Goal: Task Accomplishment & Management: Manage account settings

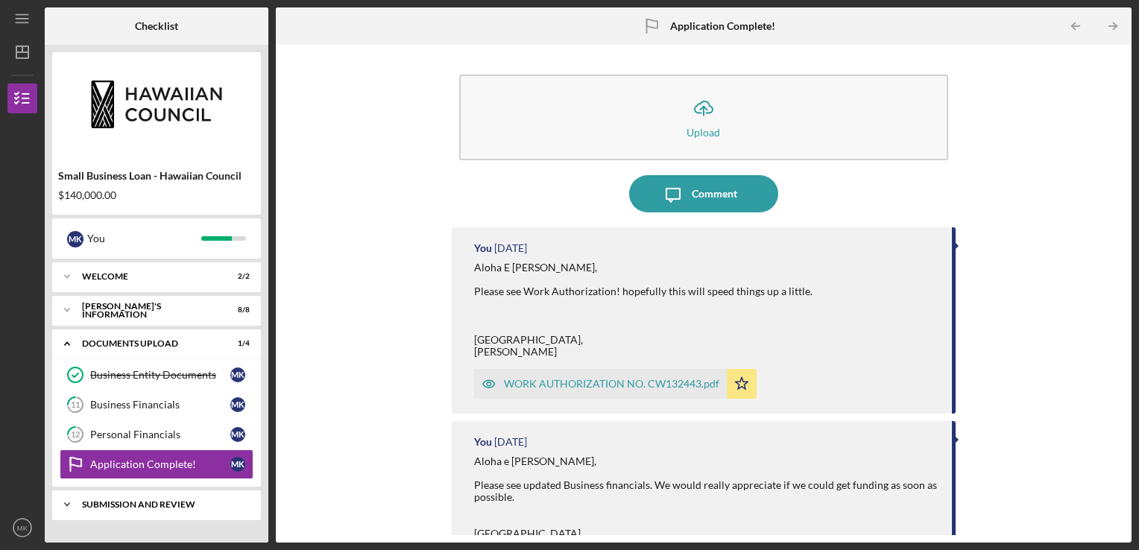
click at [153, 513] on div "Icon/Expander SUBMISSION AND REVIEW 0 / 2" at bounding box center [156, 505] width 209 height 30
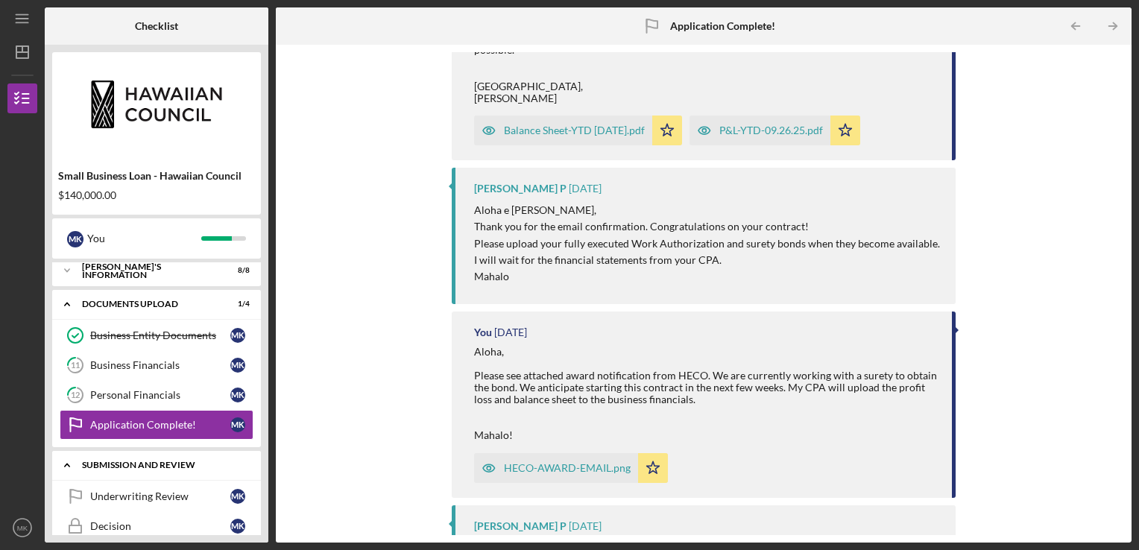
scroll to position [57, 0]
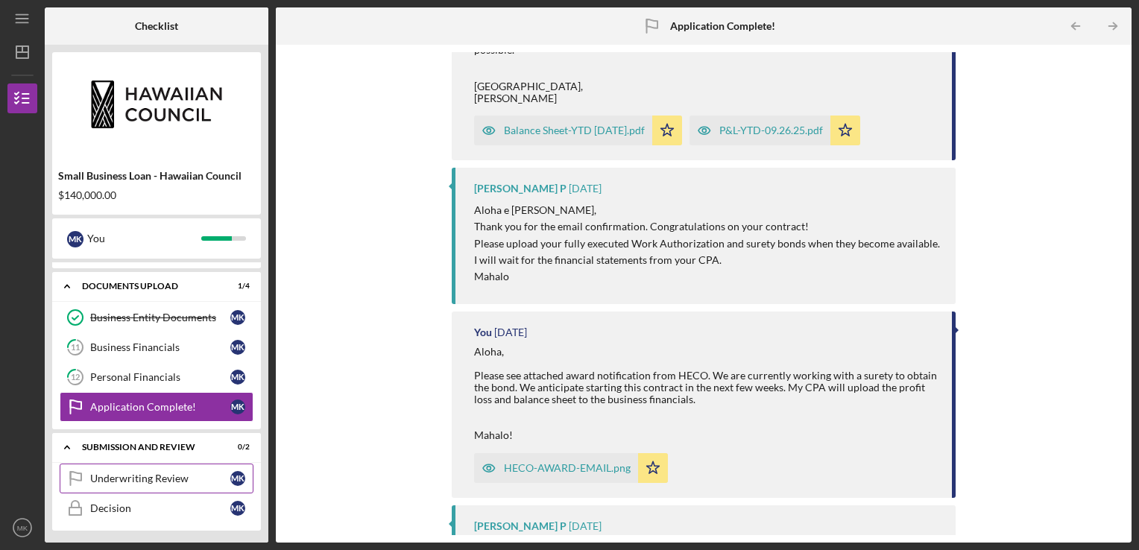
click at [151, 478] on div "Underwriting Review" at bounding box center [160, 478] width 140 height 12
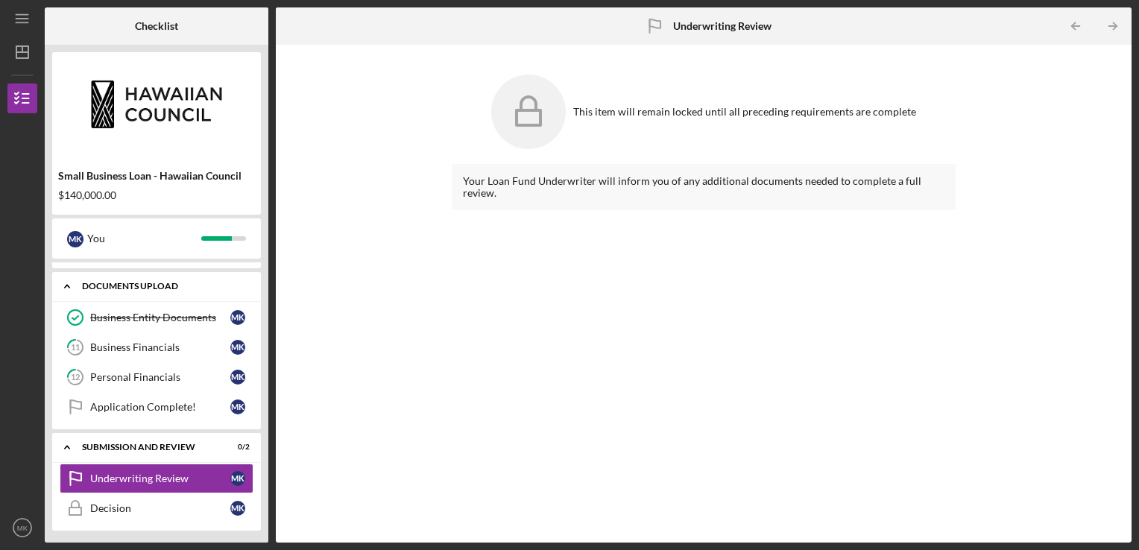
click at [138, 283] on div "DOCUMENTS UPLOAD" at bounding box center [162, 286] width 160 height 9
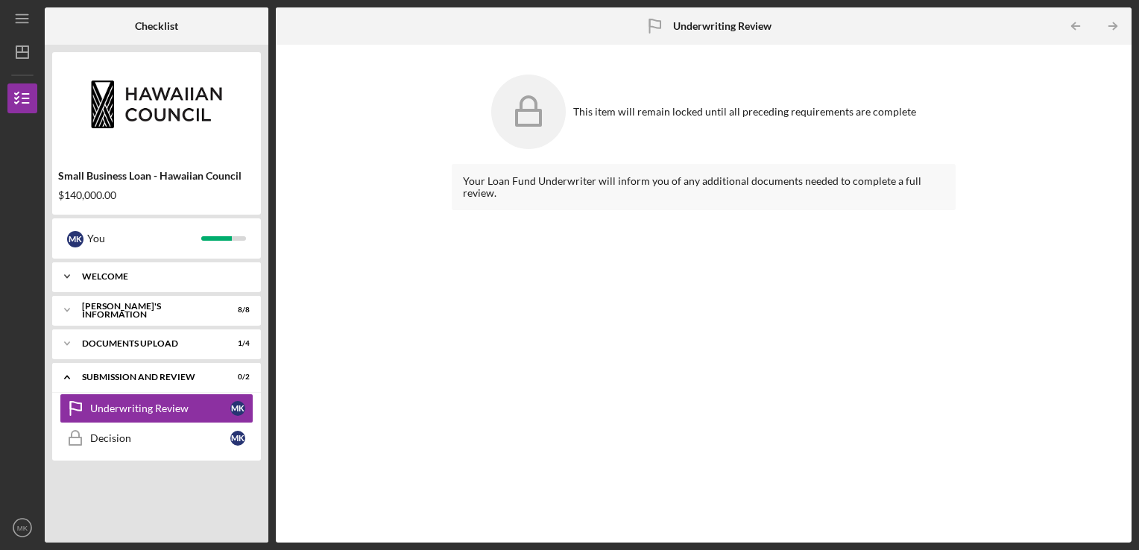
click at [113, 282] on div "Icon/Expander WELCOME 2 / 2" at bounding box center [156, 277] width 209 height 30
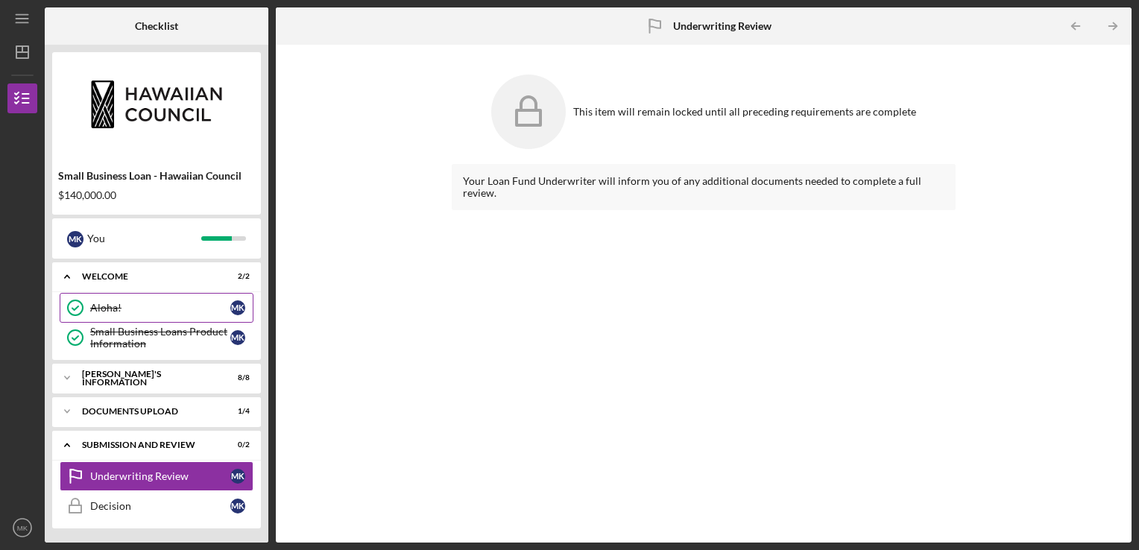
click at [111, 306] on div "Aloha!" at bounding box center [160, 308] width 140 height 12
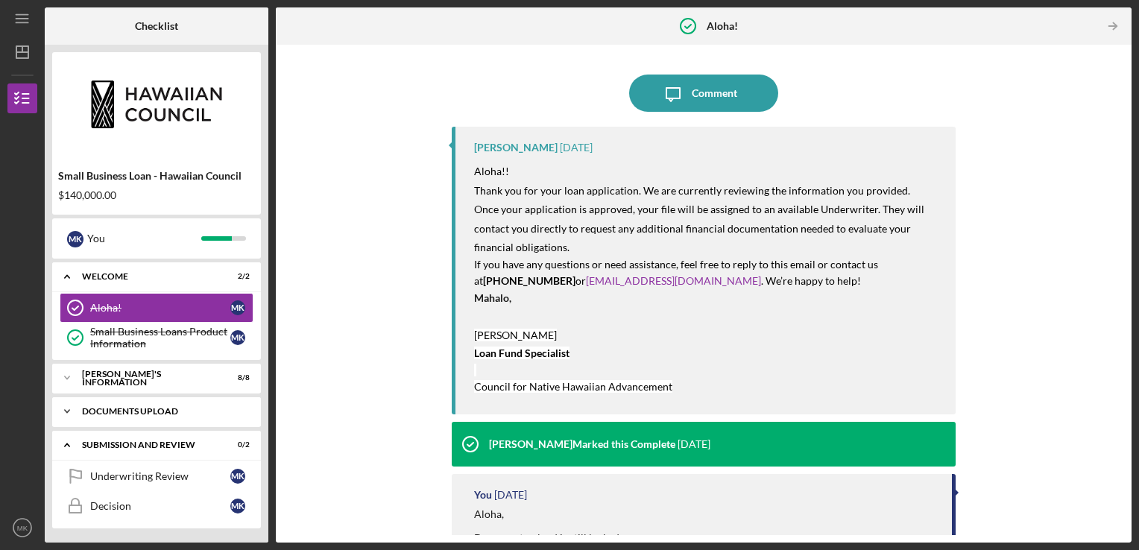
click at [159, 414] on div "DOCUMENTS UPLOAD" at bounding box center [162, 411] width 160 height 9
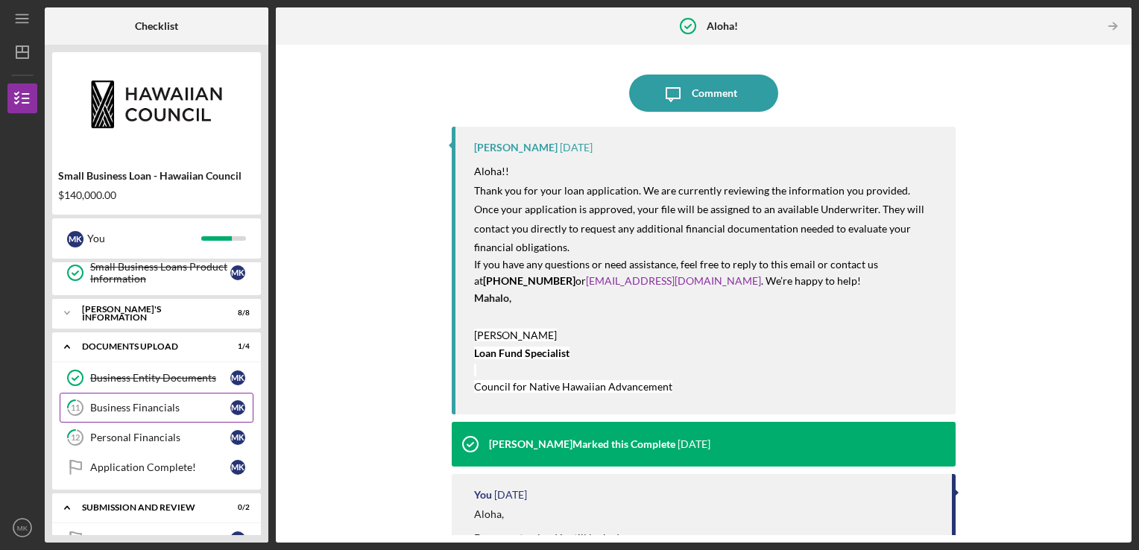
scroll to position [125, 0]
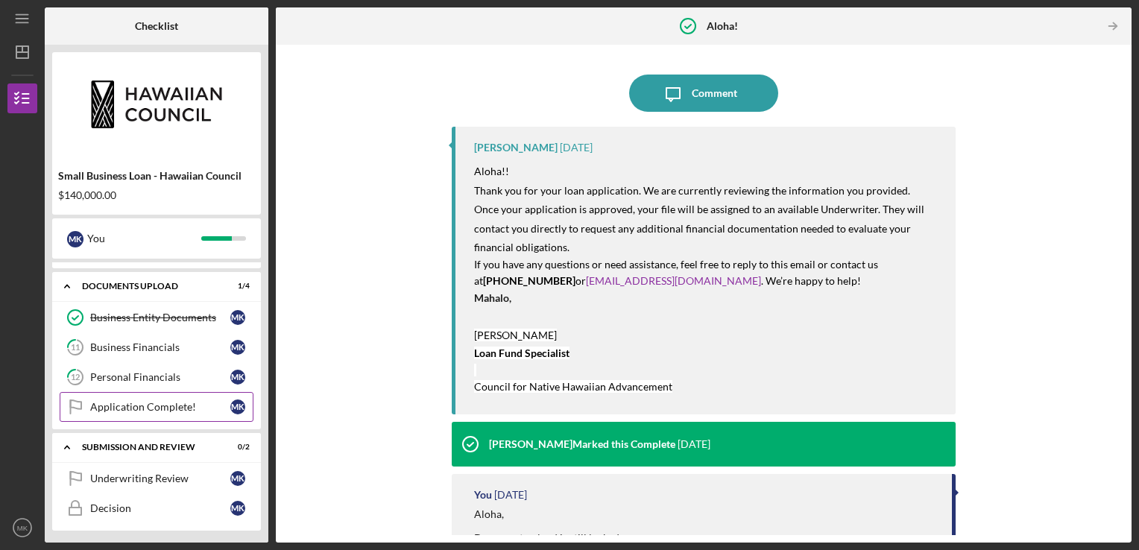
click at [151, 401] on div "Application Complete!" at bounding box center [160, 407] width 140 height 12
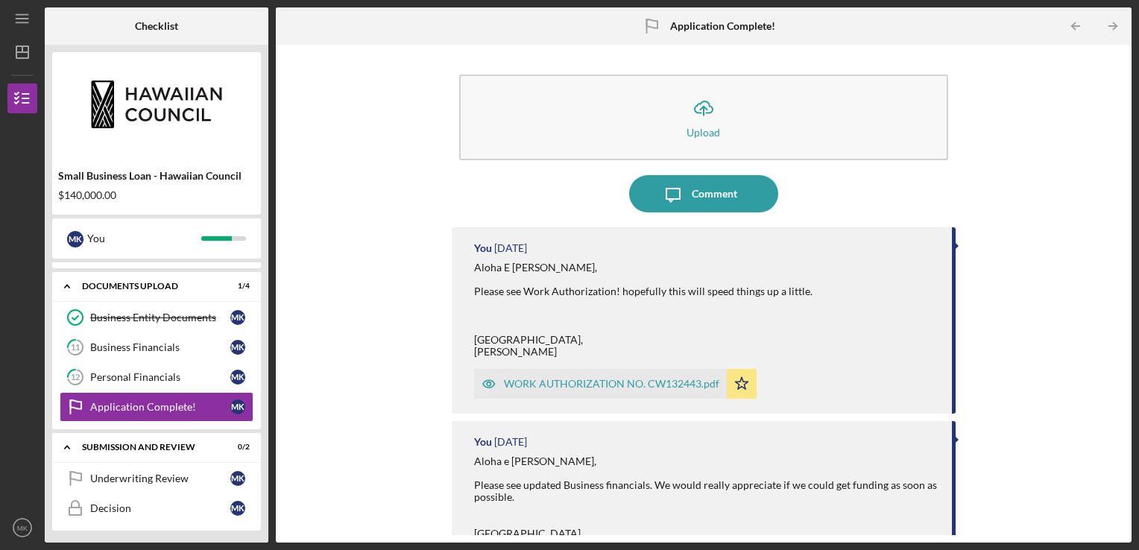
drag, startPoint x: 952, startPoint y: 246, endPoint x: 964, endPoint y: 246, distance: 11.9
click at [964, 246] on div "Icon/Upload Upload Icon/Message Comment You 4 days ago Aloha E Michiyo, Please …" at bounding box center [703, 293] width 841 height 483
click at [668, 267] on div "Aloha E [PERSON_NAME], Please see Work Authorization! hopefully this will speed…" at bounding box center [643, 310] width 338 height 96
